Goal: Task Accomplishment & Management: Manage account settings

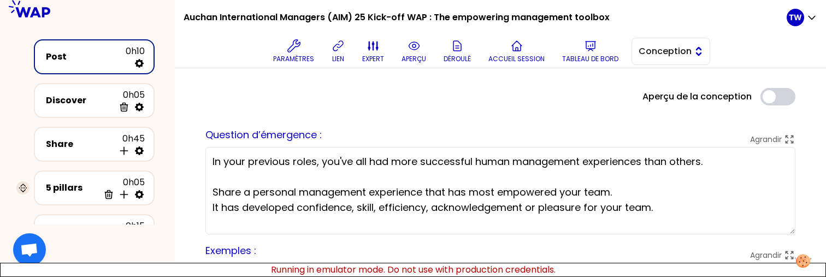
click at [660, 48] on span "Conception" at bounding box center [663, 51] width 49 height 13
click at [662, 93] on span "Facilitation" at bounding box center [677, 96] width 47 height 13
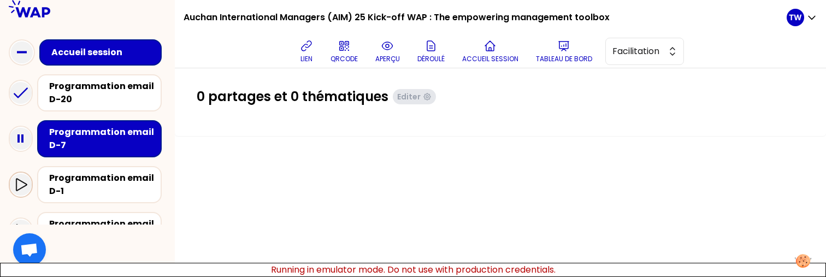
click at [21, 181] on icon at bounding box center [21, 184] width 11 height 13
click at [24, 96] on icon at bounding box center [21, 93] width 22 height 22
click at [28, 89] on icon at bounding box center [21, 93] width 22 height 22
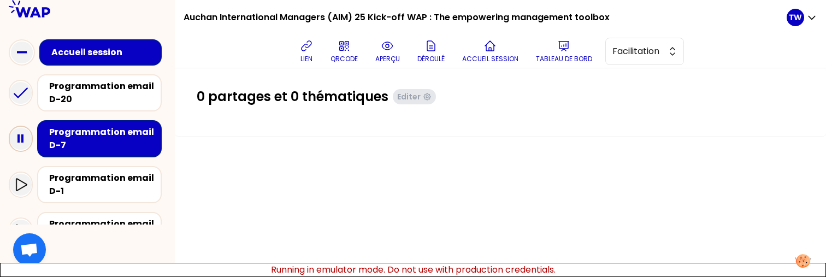
click at [21, 135] on rect at bounding box center [22, 138] width 2 height 8
click at [17, 193] on div at bounding box center [21, 185] width 22 height 22
click at [14, 151] on div "Programmation email D-7" at bounding box center [87, 139] width 157 height 46
click at [14, 147] on icon at bounding box center [21, 139] width 22 height 22
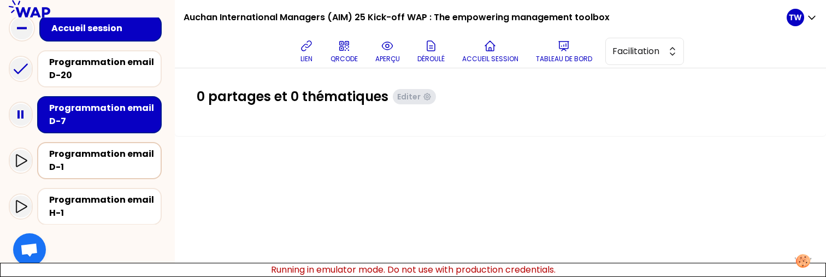
scroll to position [27, 0]
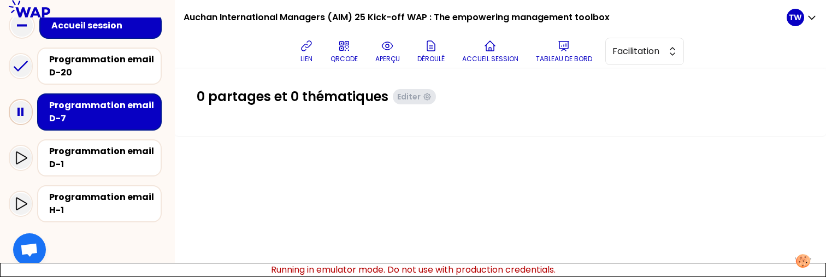
click at [20, 111] on icon at bounding box center [21, 112] width 22 height 22
click at [21, 117] on icon at bounding box center [21, 112] width 22 height 22
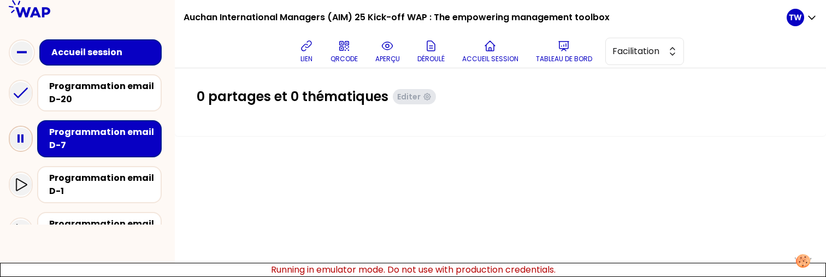
click at [22, 140] on rect at bounding box center [22, 138] width 2 height 8
click at [21, 143] on icon at bounding box center [21, 139] width 22 height 22
click at [21, 142] on icon at bounding box center [21, 139] width 22 height 22
click at [18, 137] on rect at bounding box center [18, 138] width 2 height 8
click at [23, 139] on icon at bounding box center [21, 139] width 22 height 22
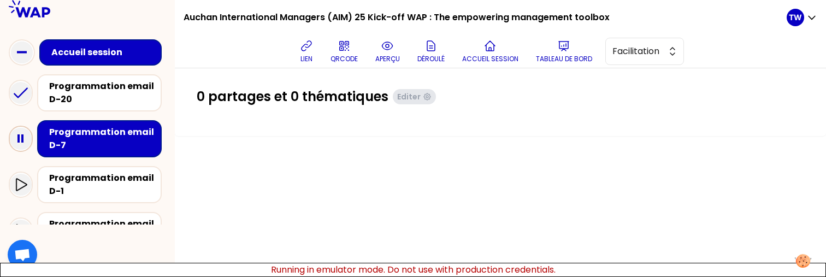
click at [23, 139] on icon at bounding box center [21, 139] width 22 height 22
click at [26, 137] on icon at bounding box center [21, 139] width 22 height 22
click at [22, 136] on rect at bounding box center [22, 138] width 2 height 8
click at [21, 140] on icon at bounding box center [21, 139] width 22 height 22
click at [21, 139] on icon at bounding box center [21, 139] width 22 height 22
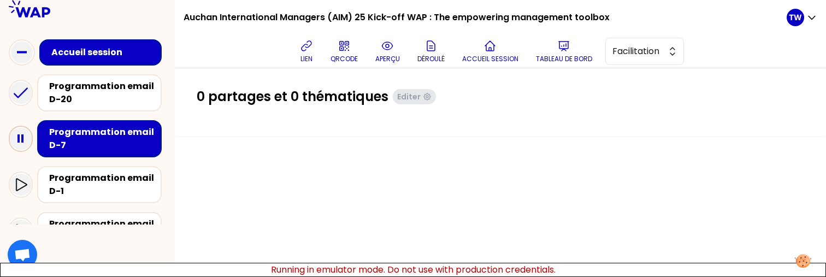
click at [16, 134] on icon at bounding box center [21, 139] width 22 height 22
click at [26, 180] on icon at bounding box center [20, 184] width 13 height 13
click at [19, 138] on rect at bounding box center [18, 138] width 2 height 8
click at [21, 52] on rect at bounding box center [22, 52] width 10 height 2
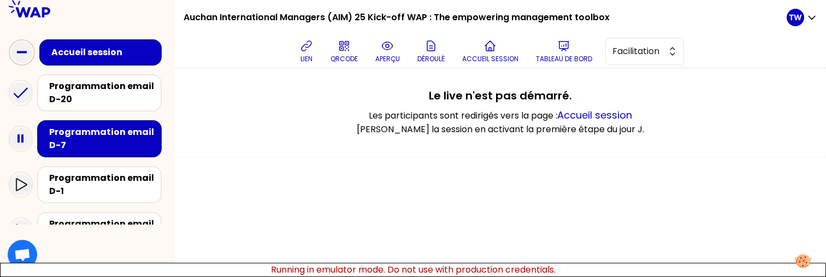
click at [22, 53] on rect at bounding box center [22, 52] width 10 height 2
click at [17, 139] on rect at bounding box center [18, 138] width 2 height 8
click at [793, 24] on div "TW" at bounding box center [795, 17] width 17 height 17
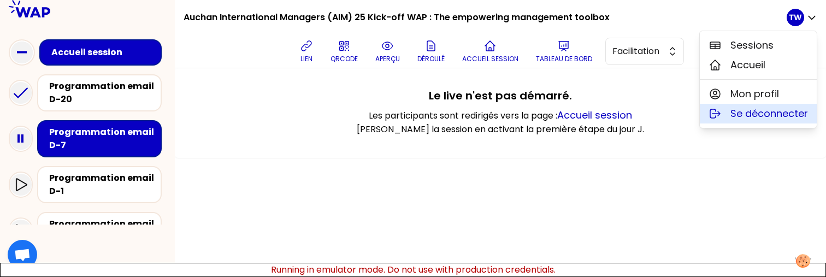
click at [751, 116] on span "Se déconnecter" at bounding box center [769, 113] width 78 height 15
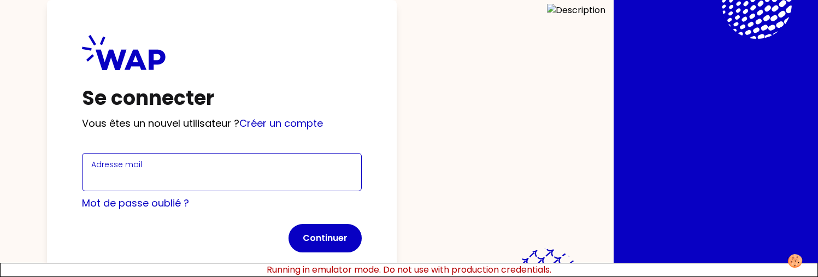
click at [269, 174] on input "Adresse mail" at bounding box center [221, 178] width 261 height 15
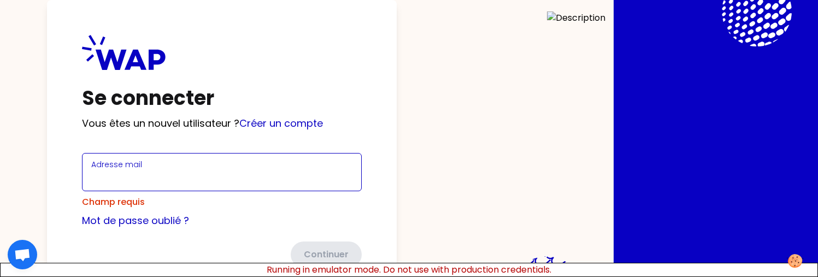
type input "[EMAIL_ADDRESS][DOMAIN_NAME]"
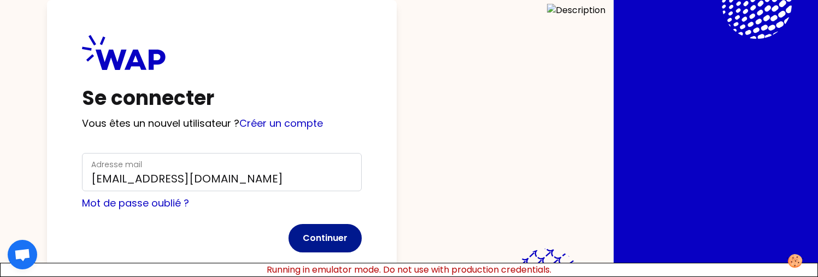
click at [307, 248] on button "Continuer" at bounding box center [324, 238] width 73 height 28
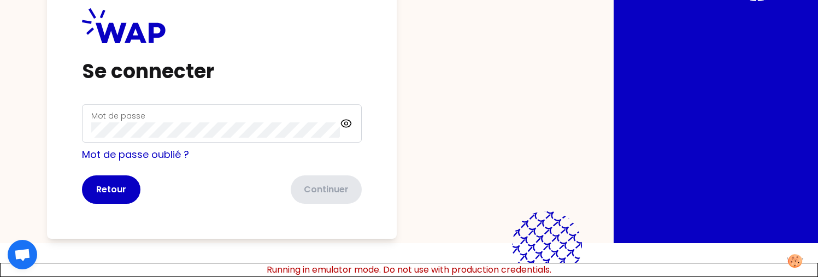
scroll to position [52, 0]
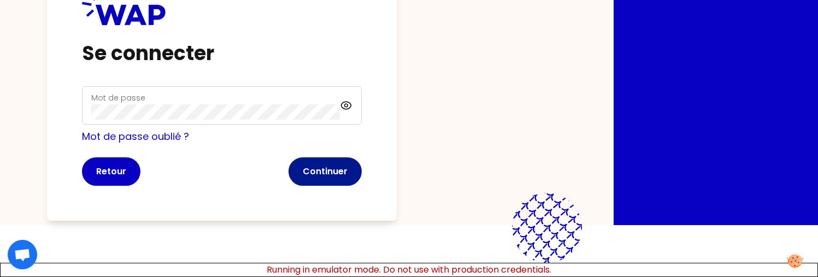
click at [344, 167] on button "Continuer" at bounding box center [324, 171] width 73 height 28
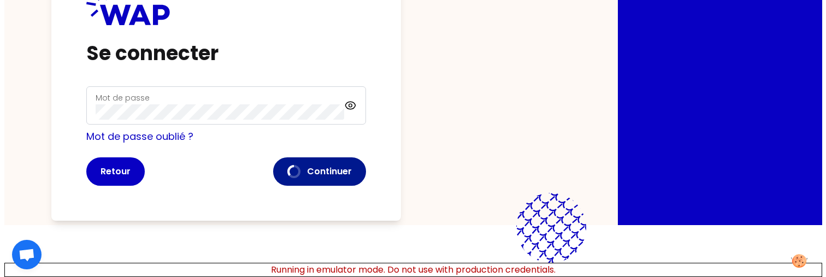
scroll to position [0, 0]
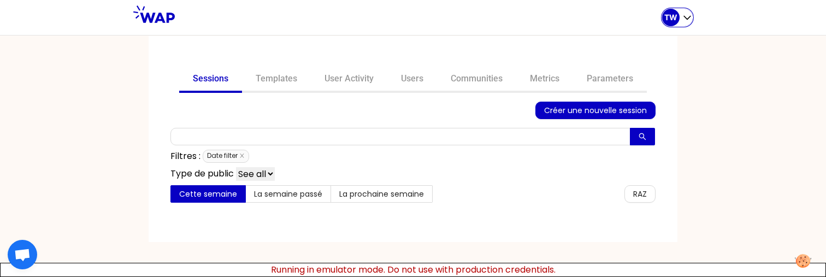
click at [668, 13] on p "TW" at bounding box center [670, 17] width 13 height 11
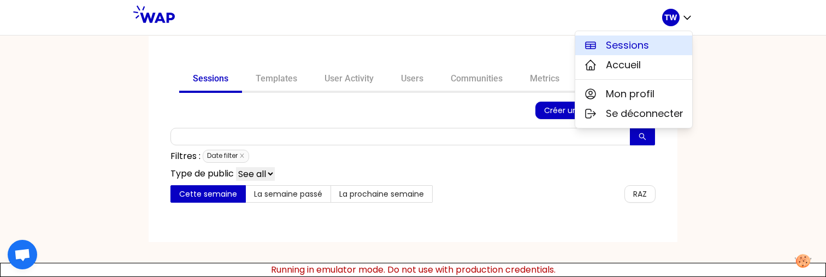
click at [645, 46] on span "Sessions" at bounding box center [627, 45] width 43 height 15
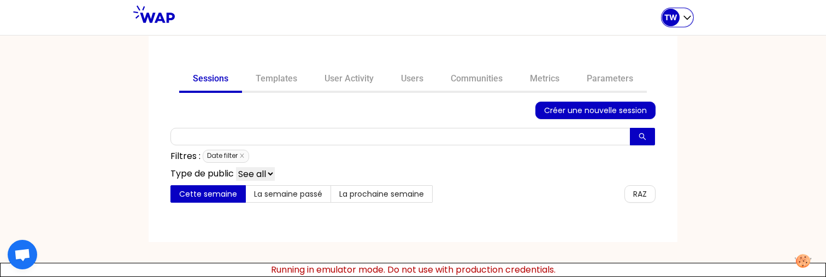
click at [680, 23] on div "TW" at bounding box center [677, 17] width 31 height 17
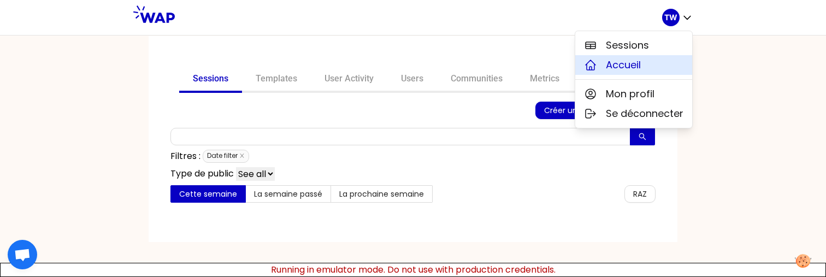
click at [647, 71] on button "Accueil" at bounding box center [633, 65] width 117 height 20
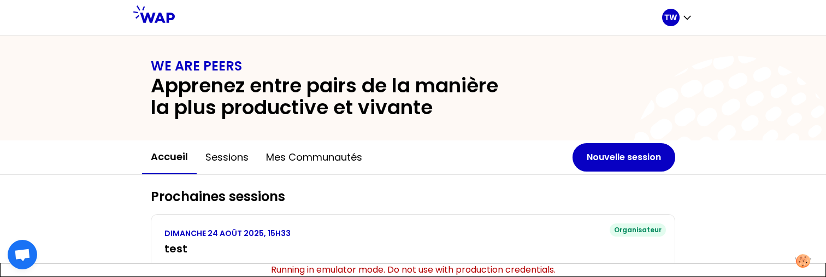
scroll to position [293, 0]
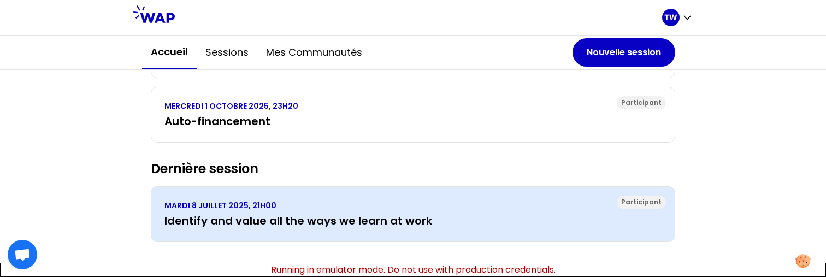
click at [278, 207] on p "MARDI 8 JUILLET 2025, 21H00" at bounding box center [412, 205] width 497 height 11
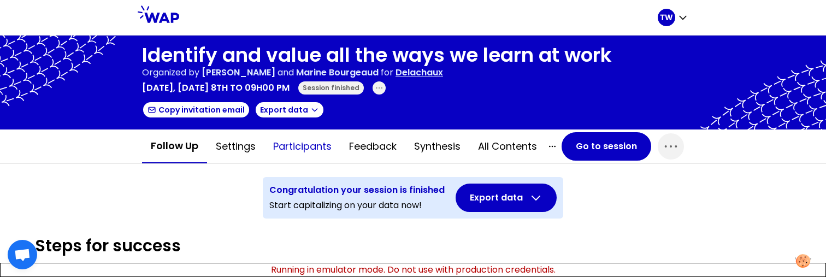
click at [298, 145] on button "Participants" at bounding box center [302, 146] width 76 height 33
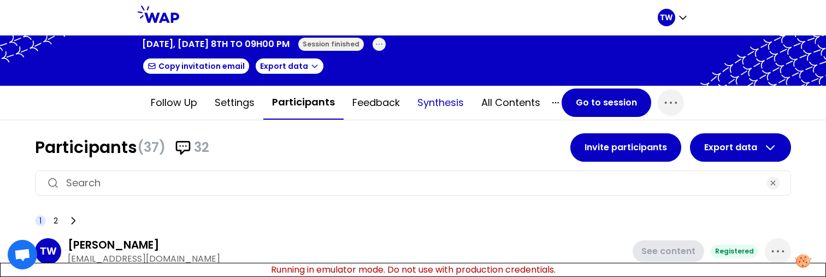
scroll to position [43, 0]
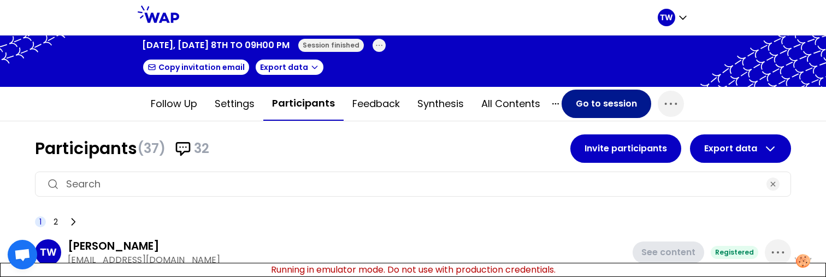
click at [604, 102] on button "Go to session" at bounding box center [607, 104] width 90 height 28
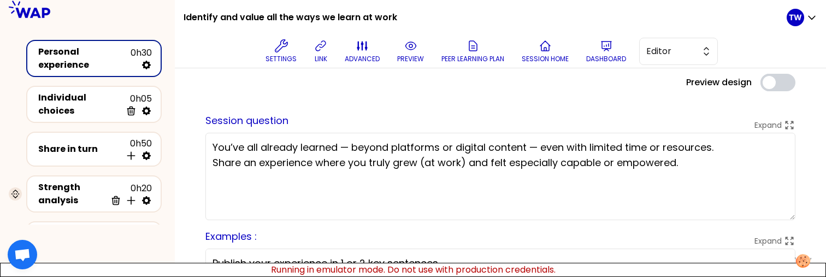
scroll to position [0, 0]
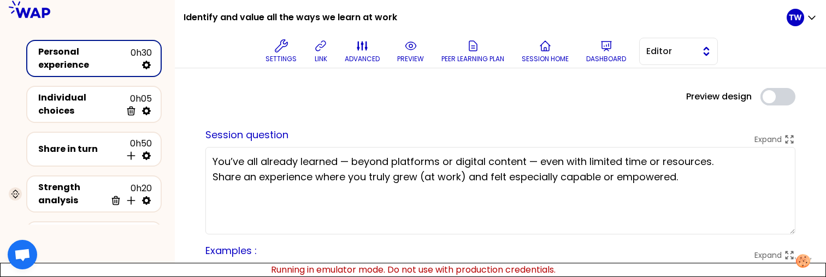
click at [668, 61] on button "Editor" at bounding box center [678, 51] width 79 height 27
click at [667, 94] on span "Facilitator" at bounding box center [685, 96] width 47 height 13
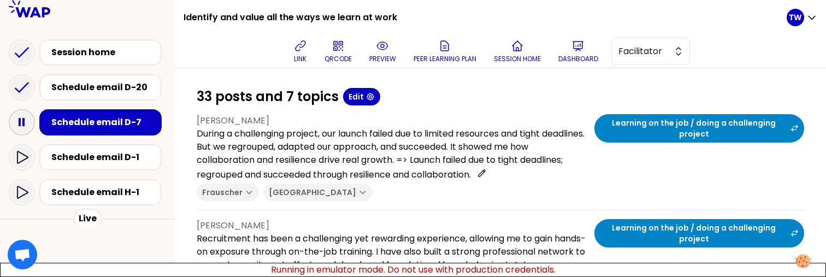
click at [21, 121] on icon at bounding box center [22, 122] width 22 height 22
click at [26, 127] on icon at bounding box center [22, 122] width 22 height 22
click at [22, 125] on icon at bounding box center [22, 122] width 22 height 22
